Goal: Find specific page/section: Find specific page/section

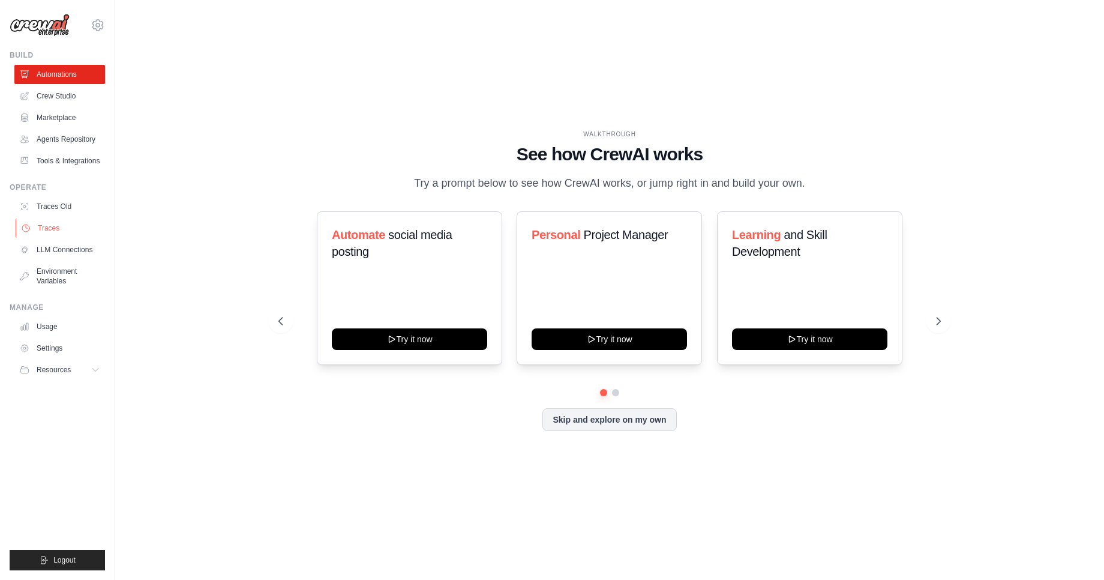
click at [68, 221] on link "Traces" at bounding box center [61, 227] width 91 height 19
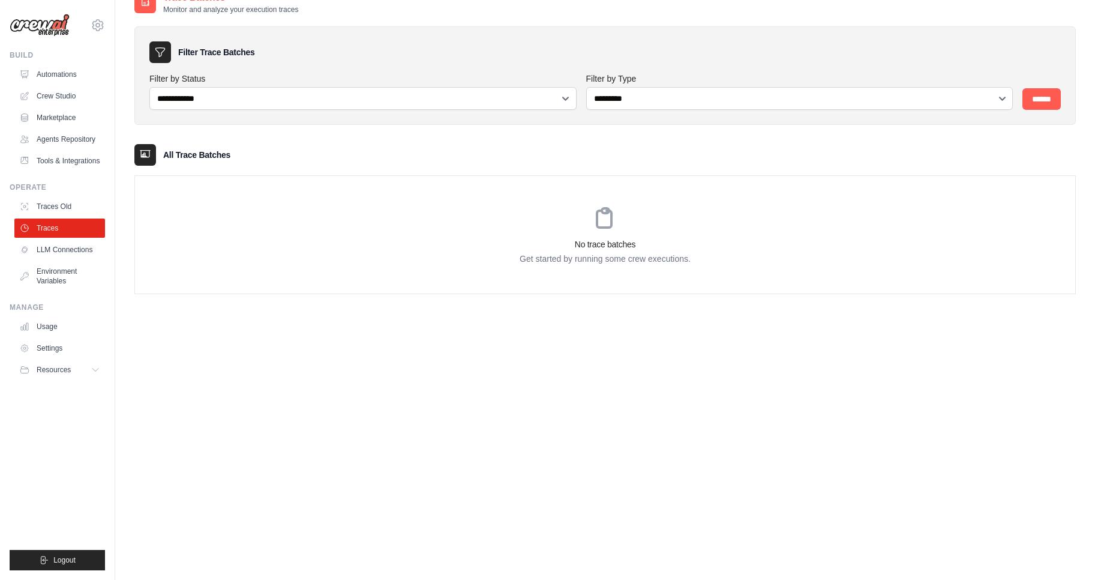
scroll to position [24, 0]
